Goal: Information Seeking & Learning: Learn about a topic

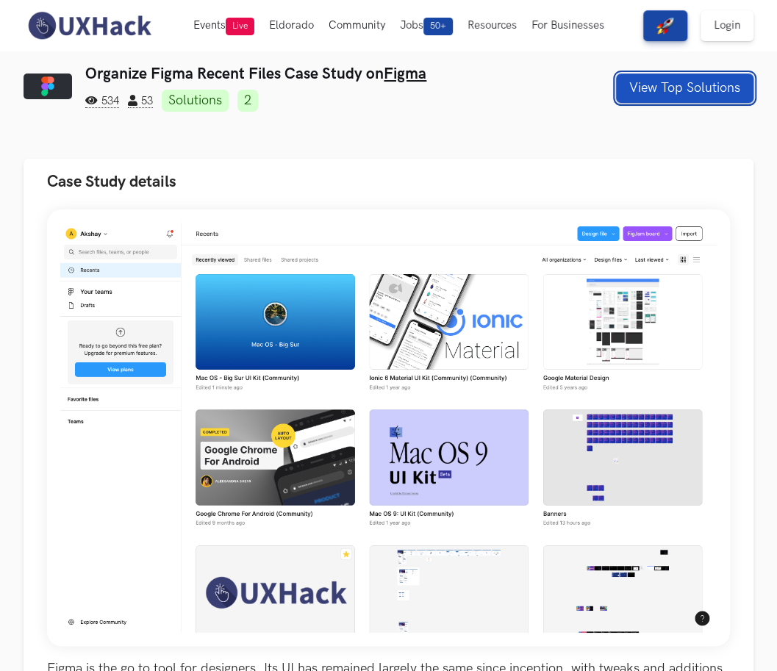
click at [688, 96] on button "View Top Solutions" at bounding box center [684, 87] width 137 height 29
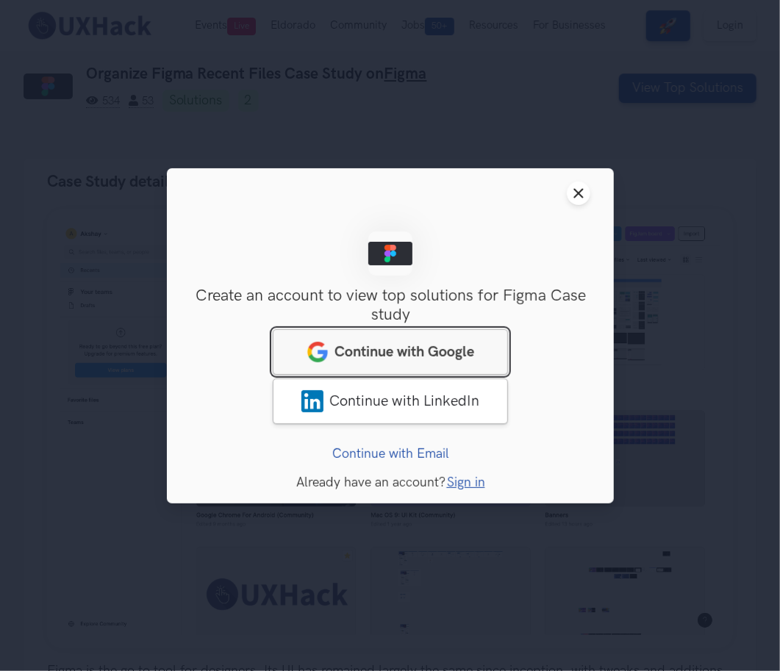
click at [461, 344] on span "Continue with Google" at bounding box center [404, 351] width 140 height 18
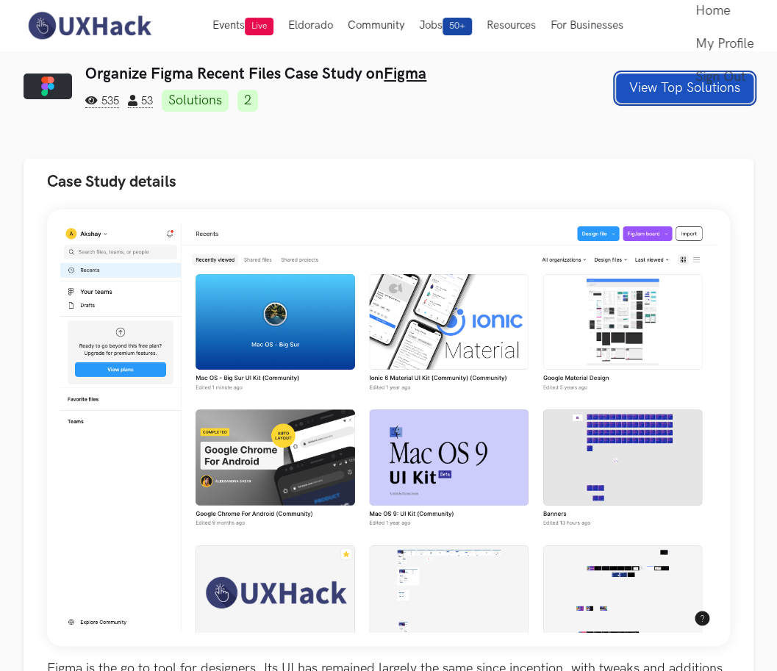
click at [660, 93] on button "View Top Solutions" at bounding box center [684, 87] width 137 height 29
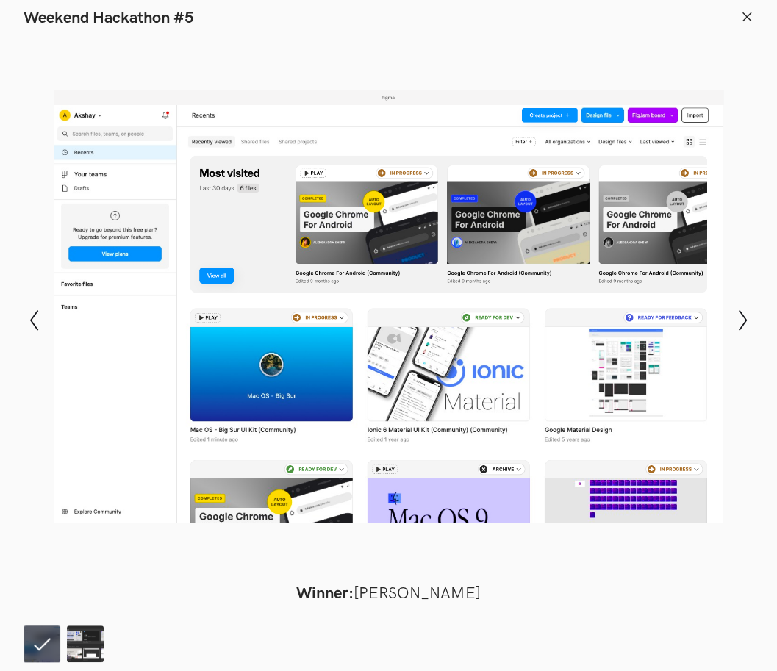
click at [335, 232] on div at bounding box center [388, 306] width 669 height 538
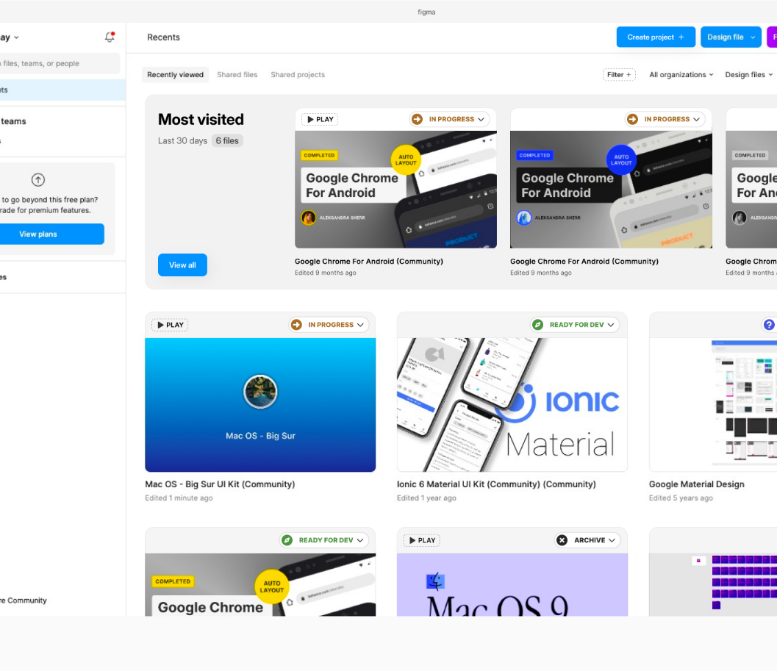
click at [305, 265] on div at bounding box center [388, 306] width 669 height 538
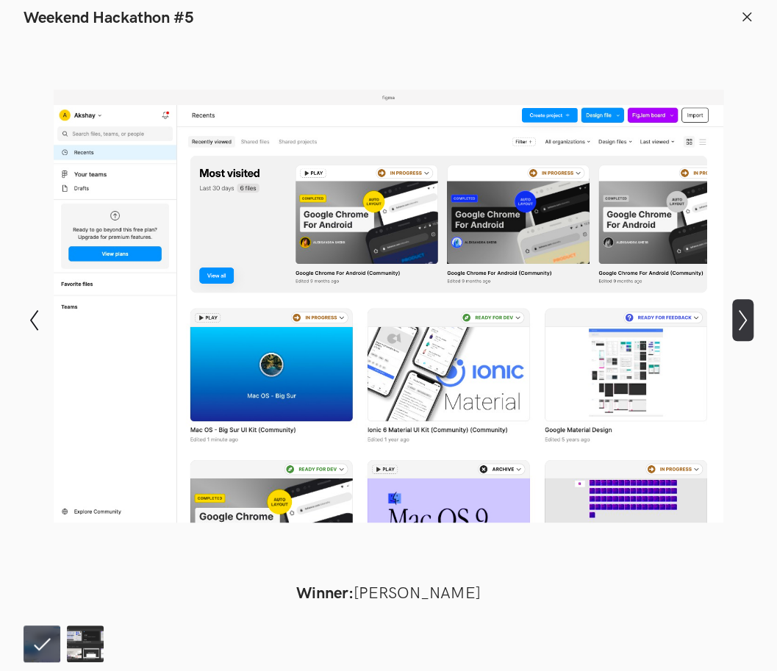
click at [743, 320] on icon "Show next slide" at bounding box center [742, 319] width 21 height 21
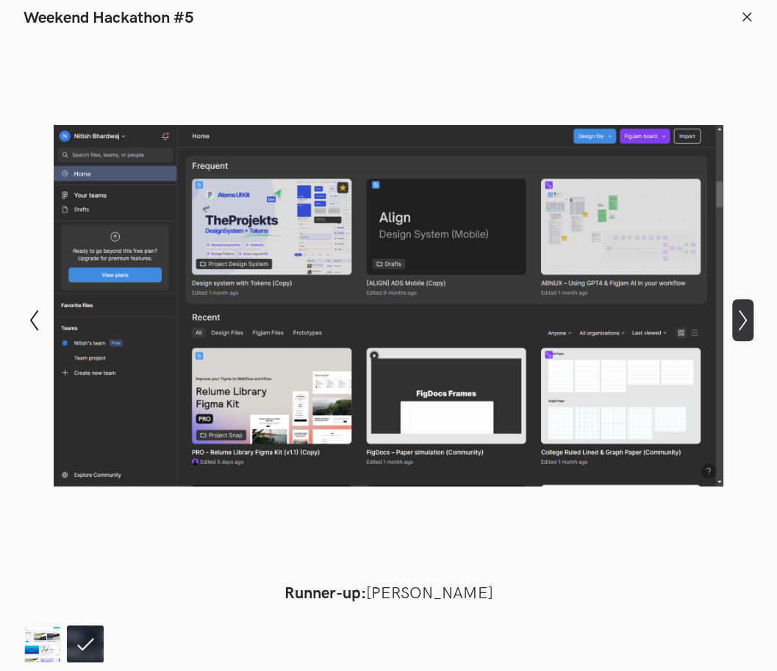
click at [743, 320] on icon "Show next slide" at bounding box center [742, 319] width 21 height 21
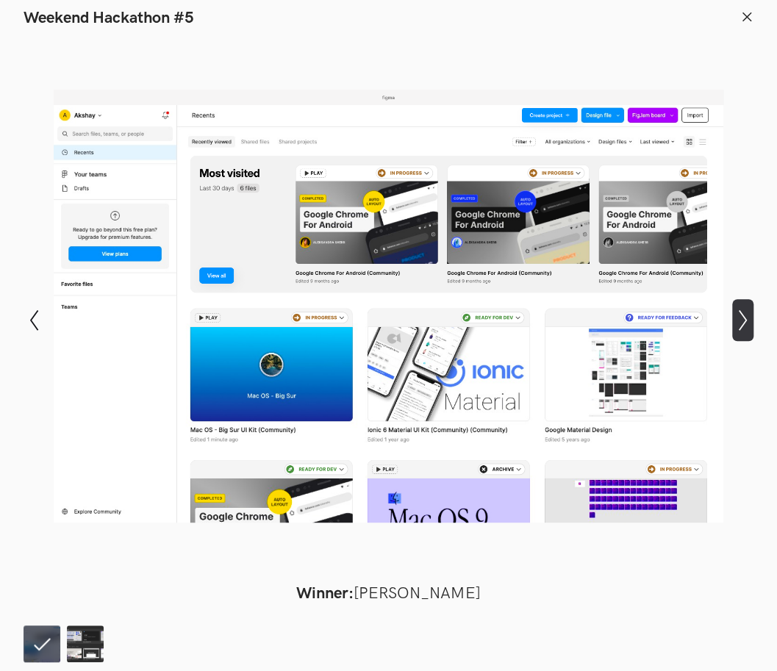
click at [743, 320] on icon "Show next slide" at bounding box center [742, 319] width 21 height 21
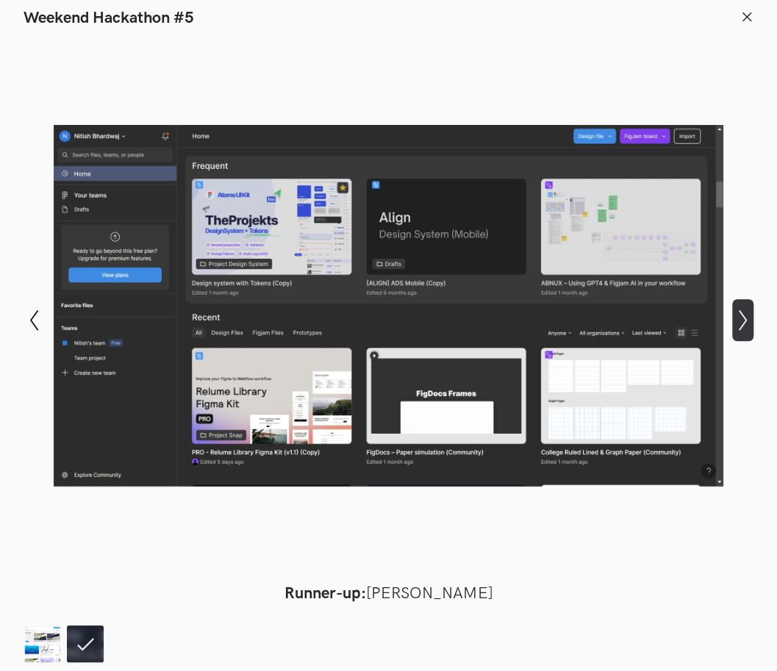
click at [743, 320] on icon "Show next slide" at bounding box center [742, 319] width 21 height 21
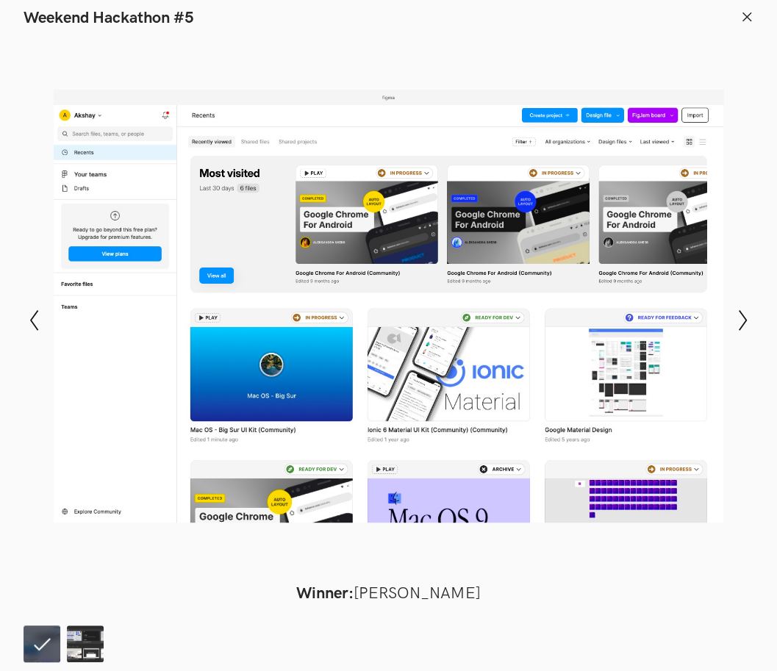
click at [744, 19] on icon at bounding box center [746, 16] width 13 height 13
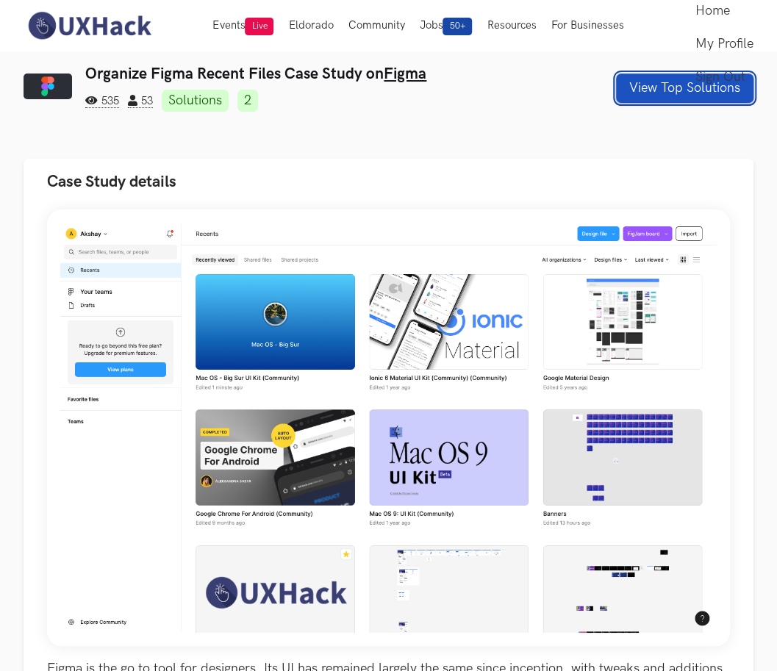
click at [649, 83] on button "View Top Solutions" at bounding box center [684, 87] width 137 height 29
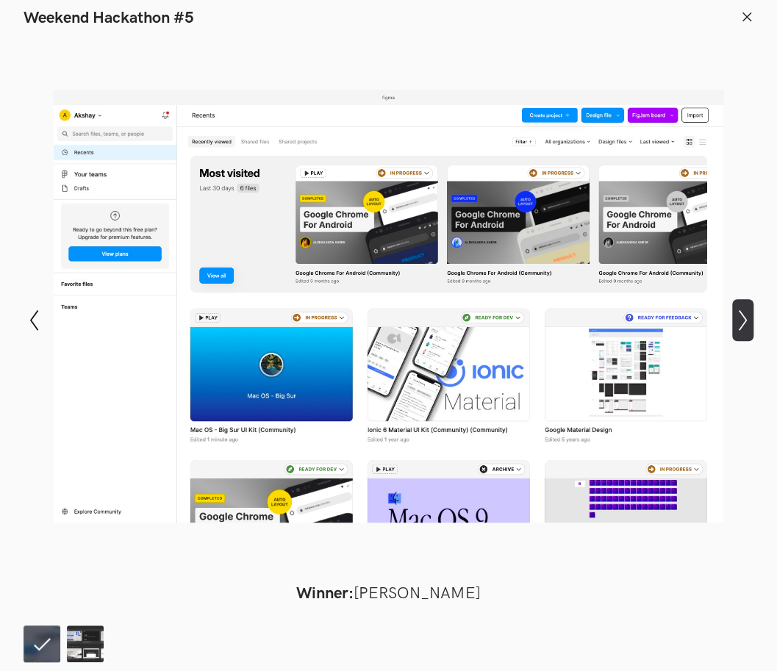
click at [733, 318] on icon "Show next slide" at bounding box center [742, 319] width 21 height 21
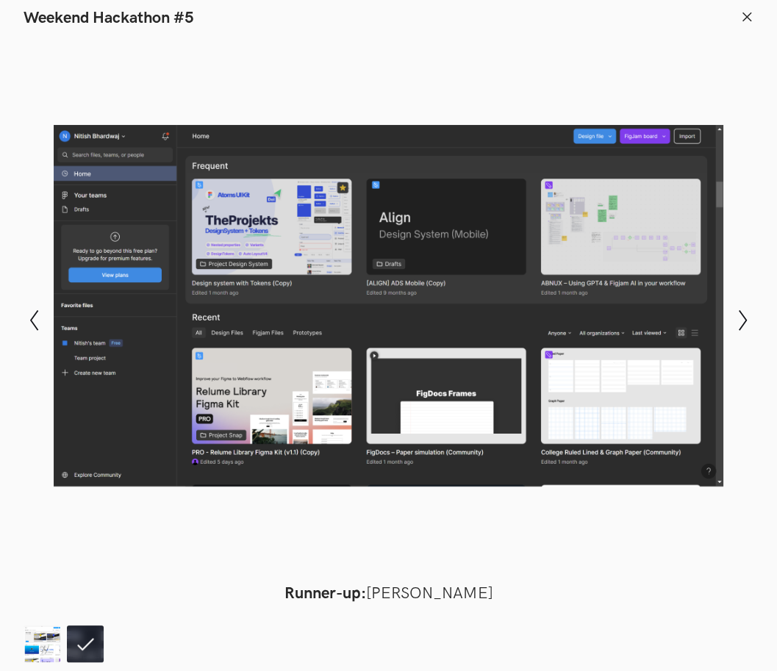
click at [752, 17] on header "Weekend Hackathon #5" at bounding box center [388, 14] width 777 height 28
